Goal: Task Accomplishment & Management: Manage account settings

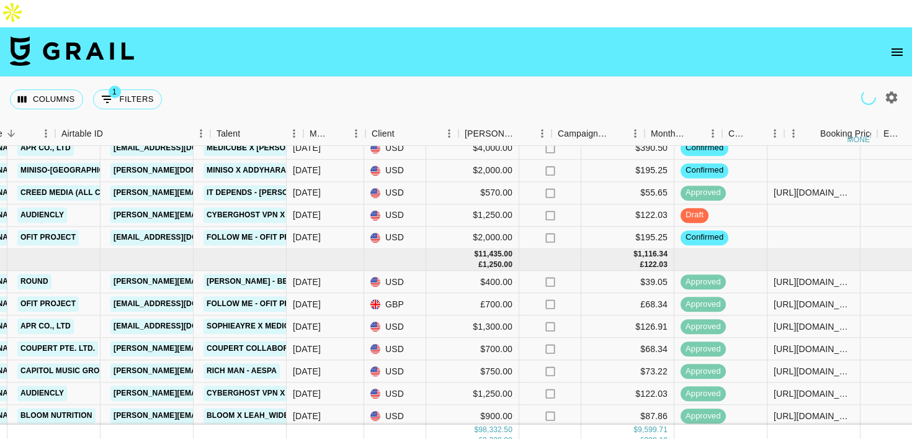
scroll to position [182, 0]
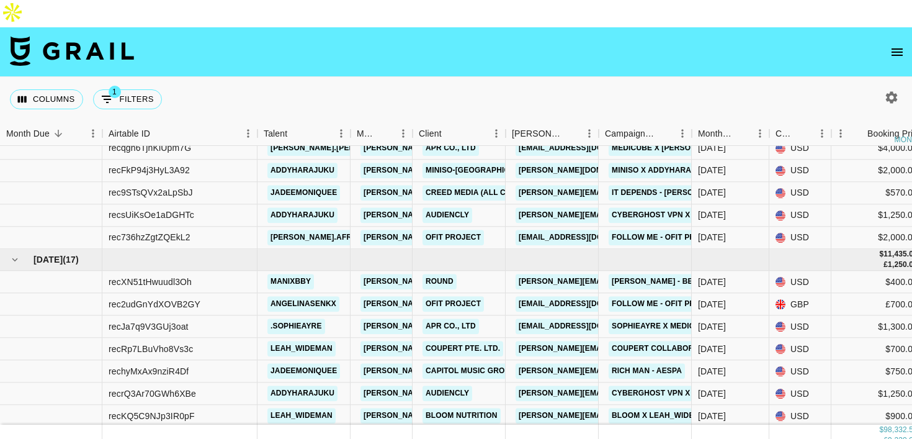
click at [895, 48] on icon "open drawer" at bounding box center [896, 51] width 11 height 7
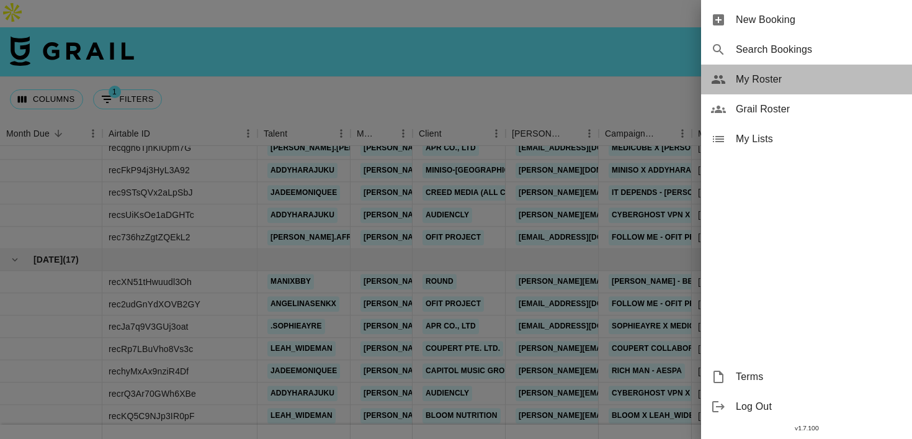
click at [769, 81] on span "My Roster" at bounding box center [819, 79] width 166 height 15
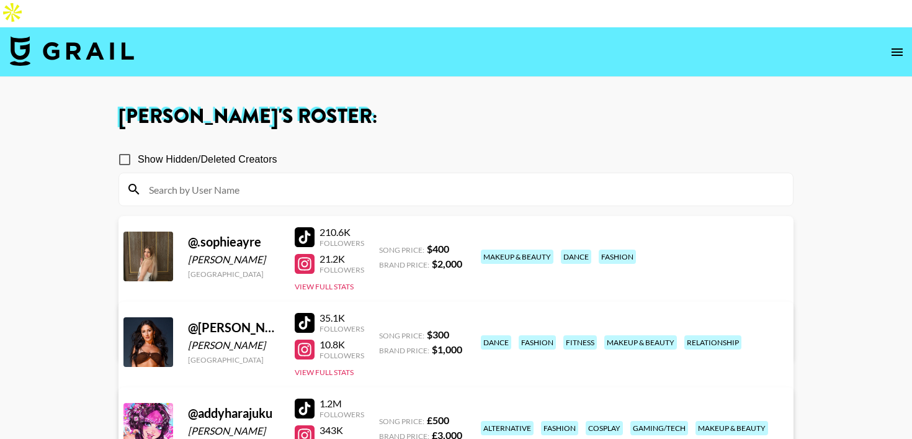
click at [220, 179] on input at bounding box center [463, 189] width 644 height 20
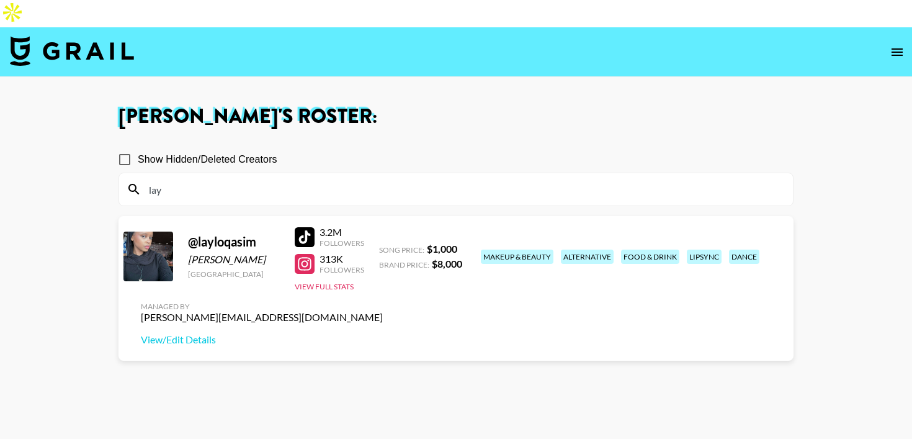
type input "lay"
click at [300, 289] on section "Show Hidden/Deleted Creators lay @ layloqasim [PERSON_NAME] [GEOGRAPHIC_DATA] 3…" at bounding box center [455, 305] width 675 height 339
click at [307, 227] on div at bounding box center [305, 237] width 20 height 20
click at [12, 36] on img at bounding box center [72, 51] width 124 height 30
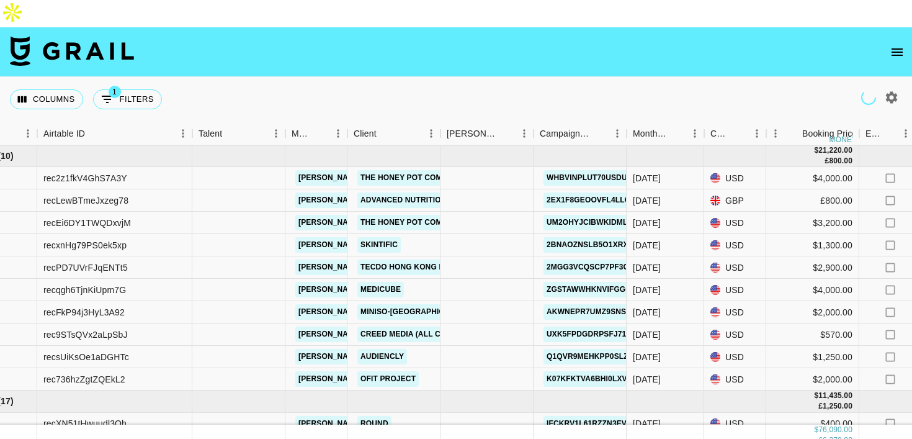
scroll to position [41, 68]
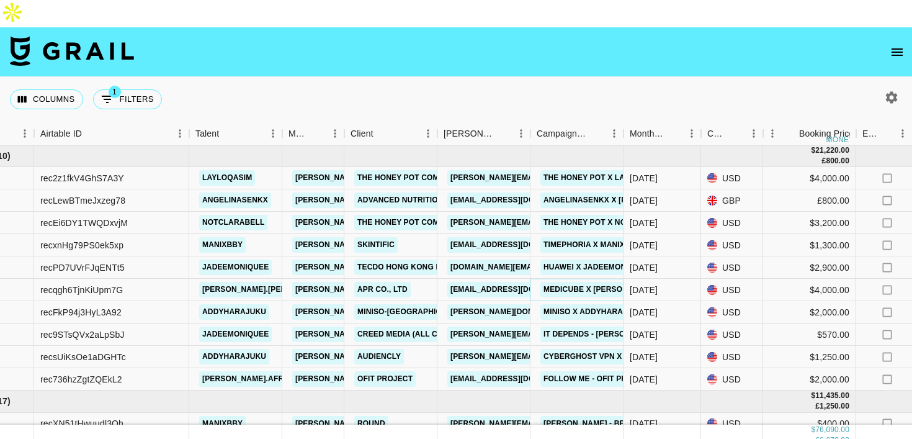
click at [560, 282] on link "Medicube x [PERSON_NAME].[PERSON_NAME].bell" at bounding box center [643, 290] width 207 height 16
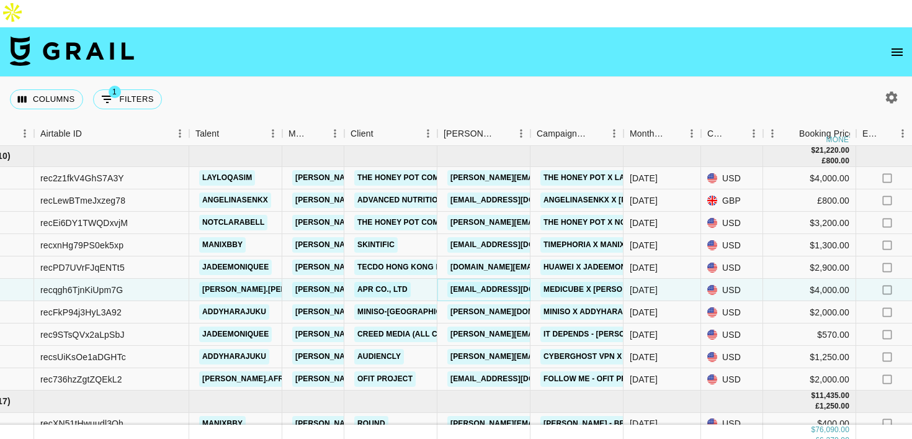
click at [504, 282] on link "[EMAIL_ADDRESS][DOMAIN_NAME]" at bounding box center [516, 290] width 139 height 16
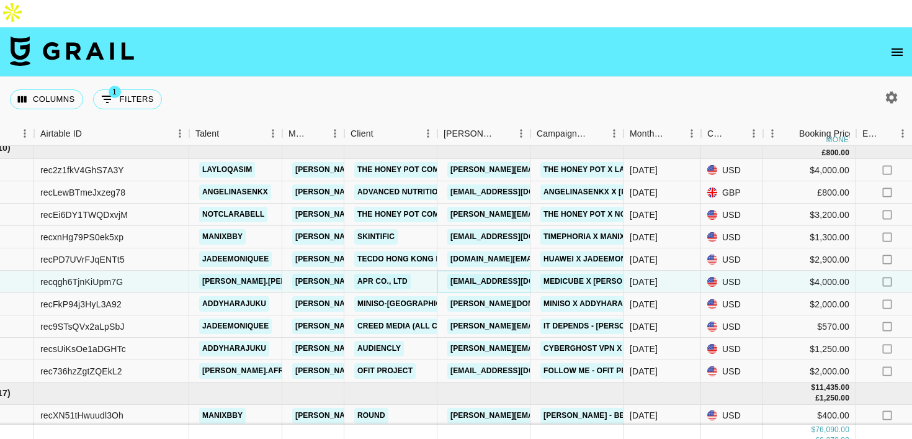
scroll to position [50, 68]
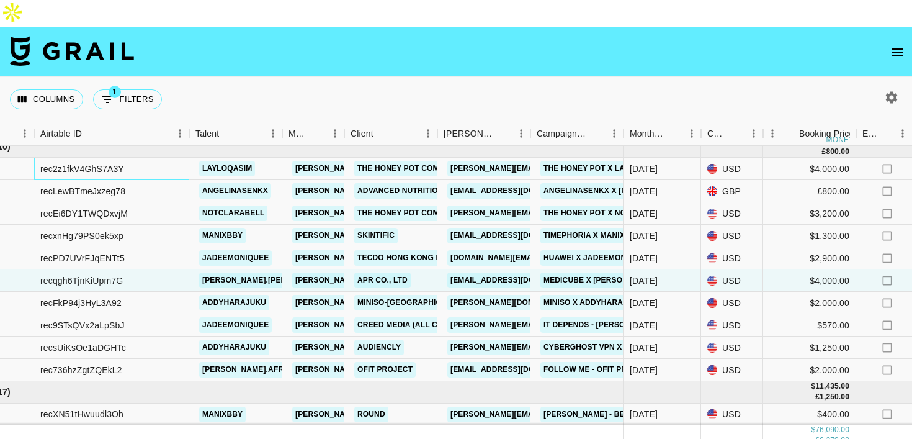
click at [182, 158] on div "rec2z1fkV4GhS7A3Y" at bounding box center [111, 169] width 155 height 22
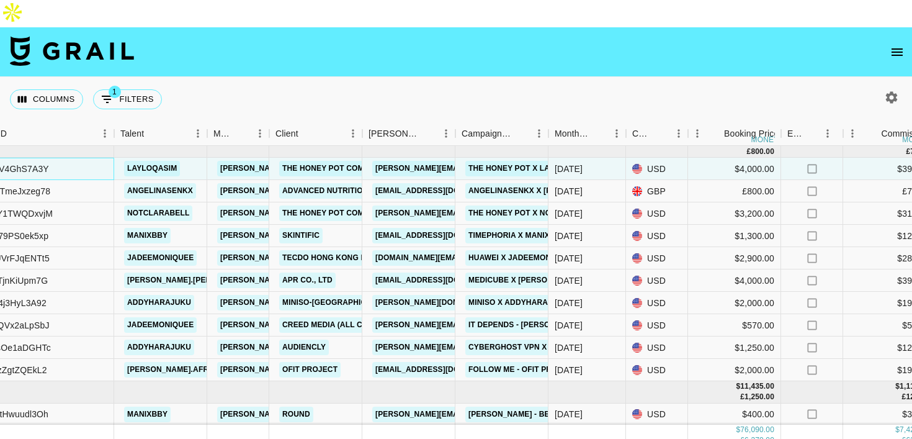
scroll to position [50, 146]
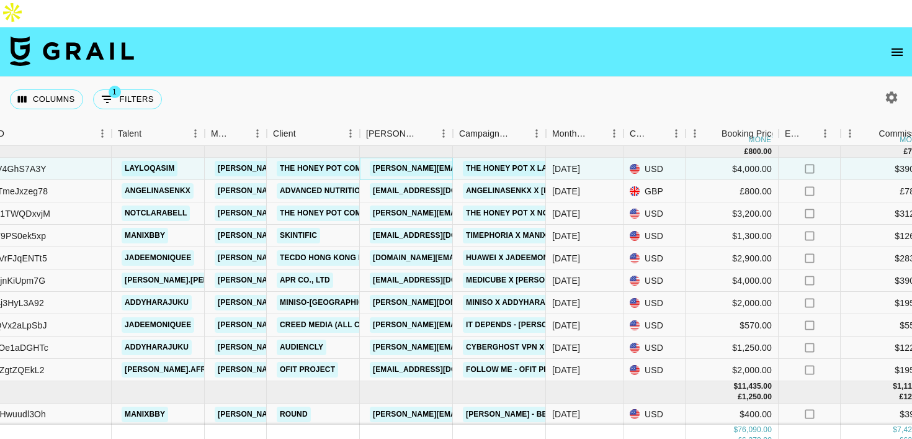
click at [432, 161] on link "[PERSON_NAME][EMAIL_ADDRESS][DOMAIN_NAME]" at bounding box center [471, 169] width 202 height 16
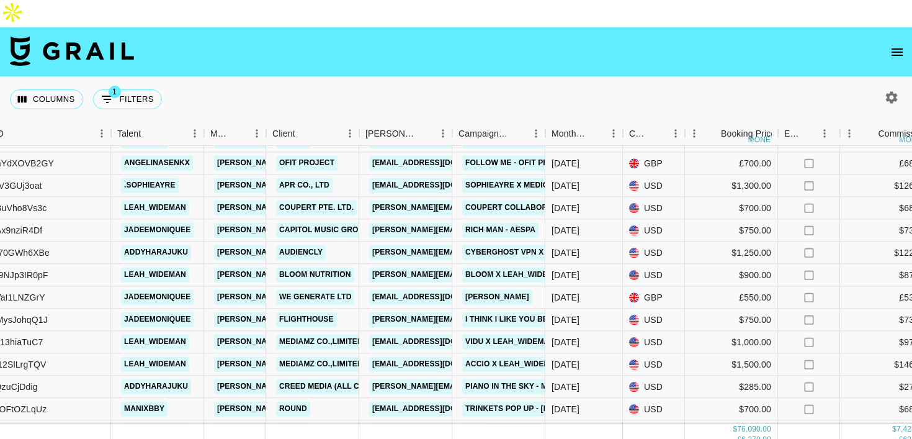
scroll to position [324, 146]
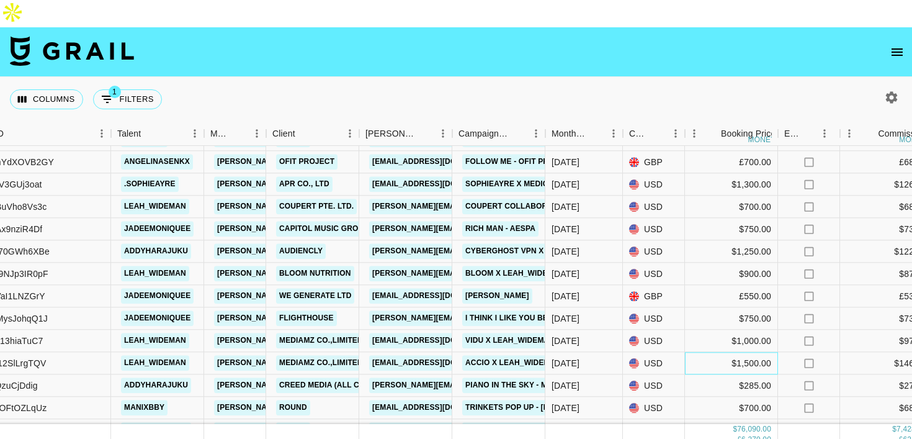
click at [690, 352] on div "$1,500.00" at bounding box center [731, 363] width 93 height 22
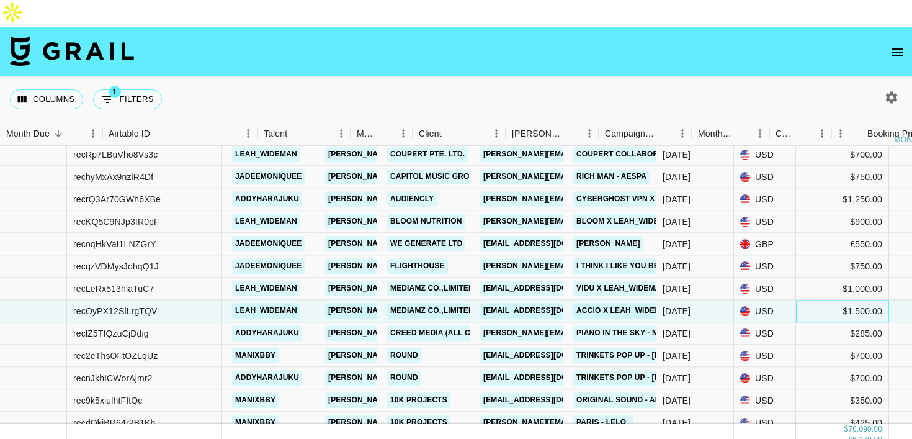
scroll to position [377, 0]
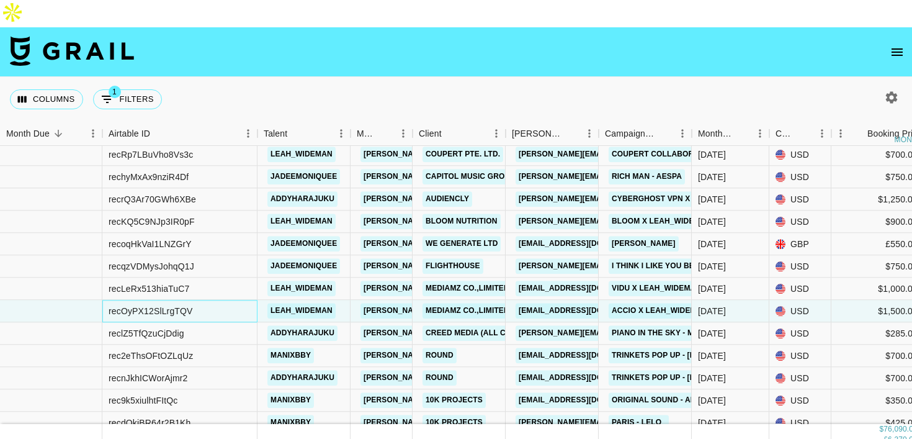
click at [133, 305] on div "recOyPX12SlLrgTQV" at bounding box center [151, 311] width 84 height 12
copy div "recOyPX12SlLrgTQV"
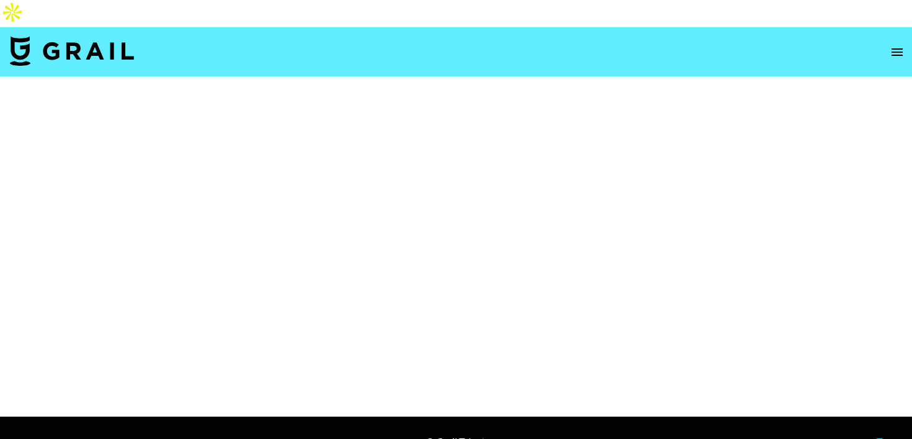
select select "Brand"
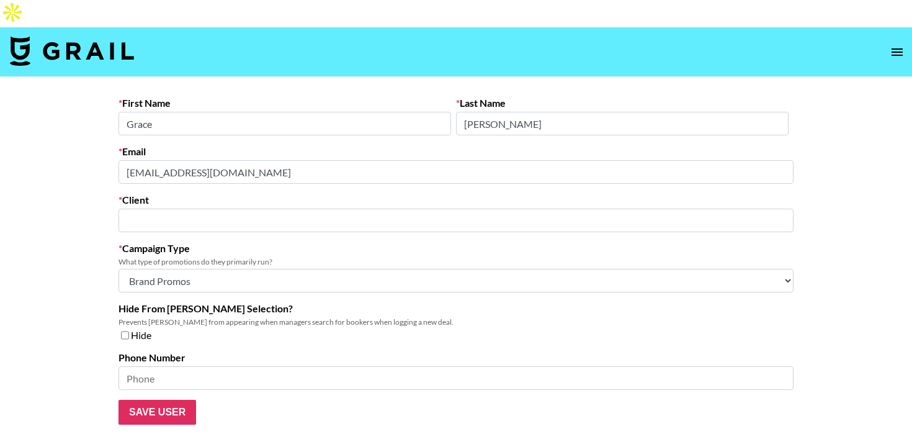
type input "APR Co., Ltd"
click at [81, 142] on main "First Name Grace Last Name Jang Email yejang@apr-in.com Client APR Co., Ltd ​ C…" at bounding box center [456, 260] width 912 height 367
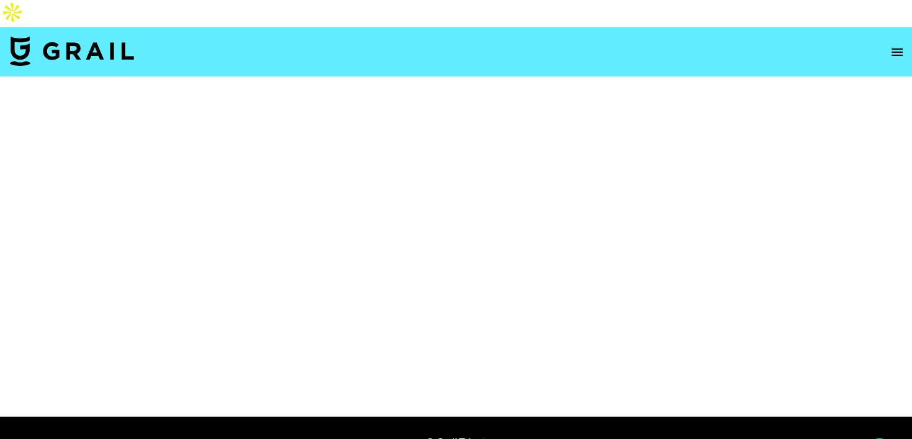
select select "Brand"
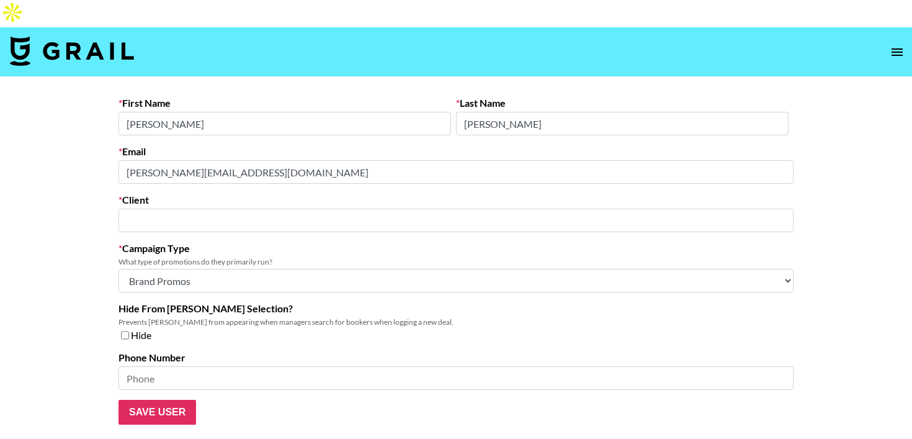
type input "The Honey Pot Company"
click at [86, 144] on main "First Name [PERSON_NAME] Last Name [PERSON_NAME] Email [PERSON_NAME][EMAIL_ADDR…" at bounding box center [456, 260] width 912 height 367
